Goal: Transaction & Acquisition: Purchase product/service

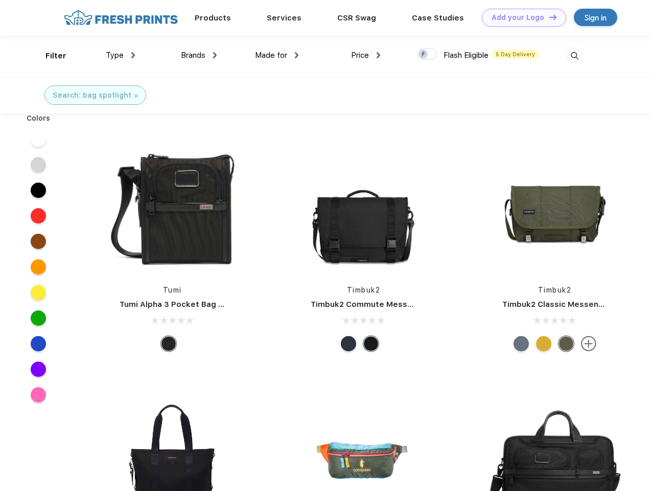
click at [520, 17] on link "Add your Logo Design Tool" at bounding box center [524, 18] width 84 height 18
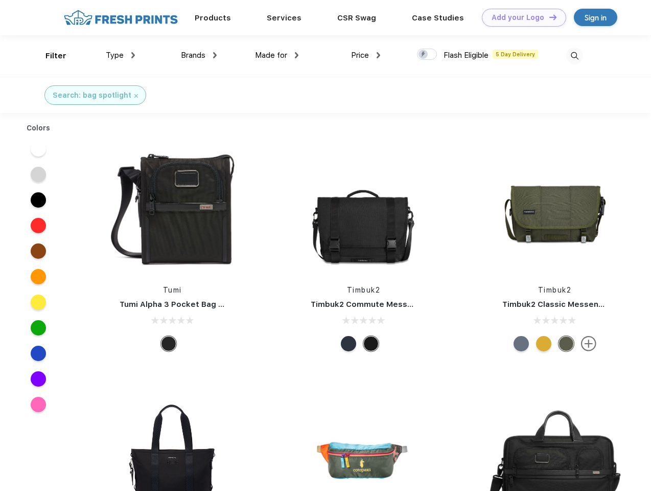
click at [49, 56] on div "Filter" at bounding box center [55, 56] width 21 height 12
click at [121, 55] on span "Type" at bounding box center [115, 55] width 18 height 9
click at [199, 55] on span "Brands" at bounding box center [193, 55] width 25 height 9
click at [277, 55] on span "Made for" at bounding box center [271, 55] width 32 height 9
click at [366, 55] on span "Price" at bounding box center [360, 55] width 18 height 9
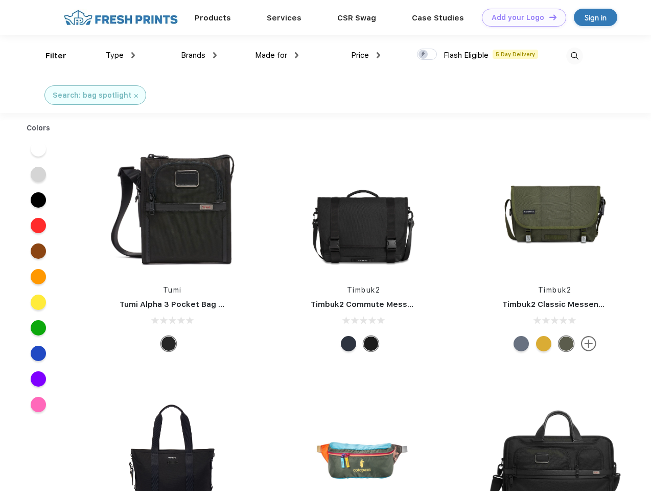
click at [427, 55] on div at bounding box center [427, 54] width 20 height 11
click at [424, 55] on input "checkbox" at bounding box center [420, 51] width 7 height 7
checkbox input "true"
